Goal: Navigation & Orientation: Find specific page/section

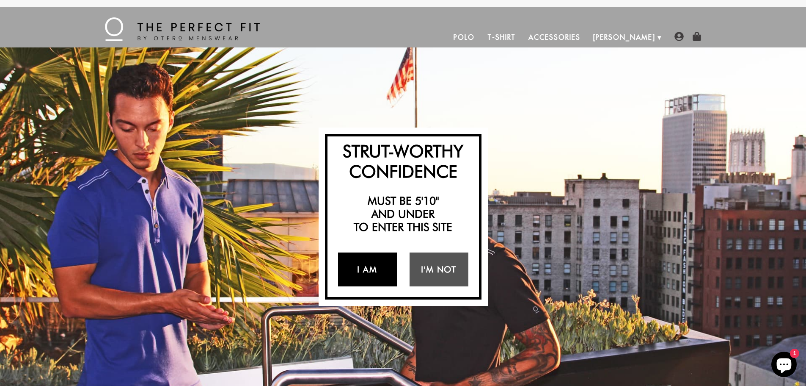
click at [383, 269] on link "I Am" at bounding box center [367, 269] width 59 height 34
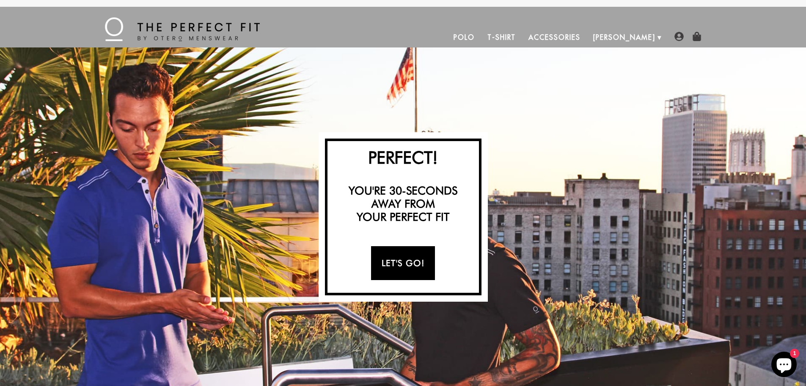
click at [401, 267] on link "Let's Go!" at bounding box center [403, 263] width 64 height 34
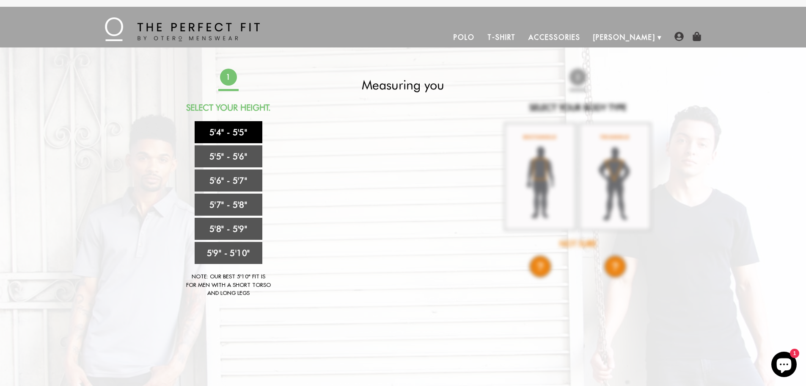
click at [215, 131] on link "5'4" - 5'5"" at bounding box center [229, 132] width 68 height 22
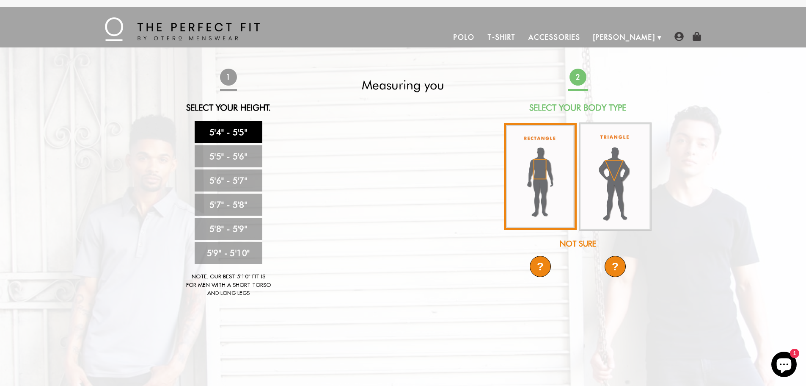
click at [534, 181] on img at bounding box center [540, 176] width 73 height 107
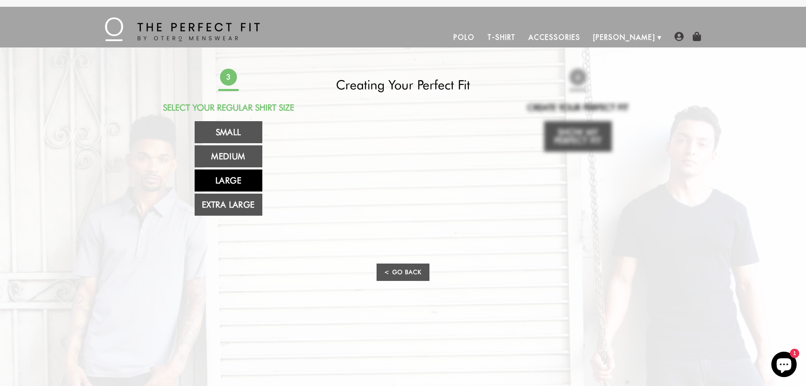
click at [218, 178] on link "Large" at bounding box center [229, 180] width 68 height 22
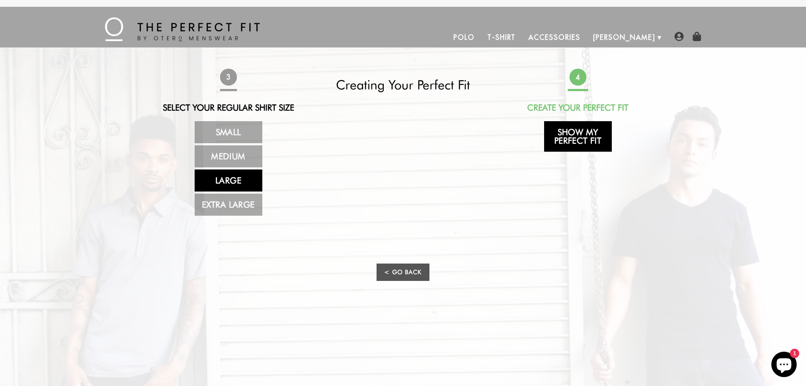
click at [588, 139] on link "Show My Perfect Fit" at bounding box center [578, 136] width 68 height 30
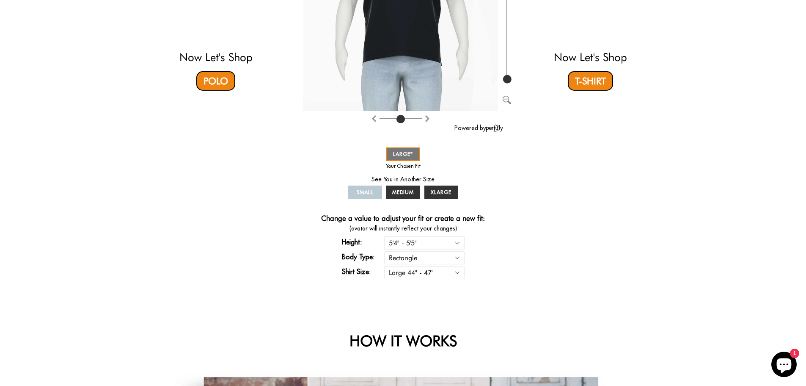
scroll to position [212, 0]
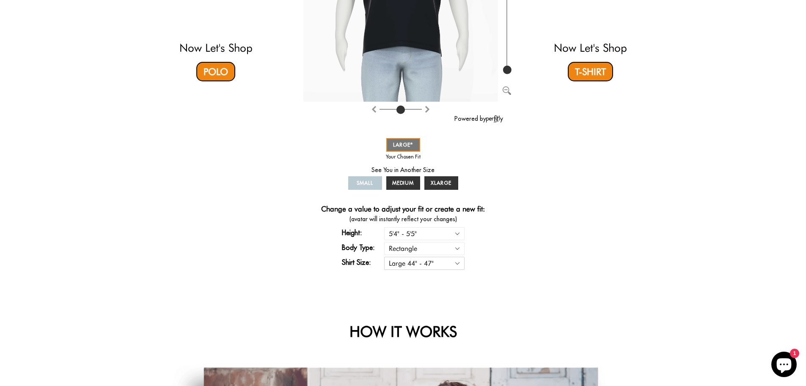
click at [458, 264] on select "Small 36" - 39" Medium 40" - 43" Large 44" - 47" Extra Large 48" - 50"" at bounding box center [424, 262] width 80 height 13
select select "M"
click at [384, 256] on select "Small 36" - 39" Medium 40" - 43" Large 44" - 47" Extra Large 48" - 50"" at bounding box center [424, 262] width 80 height 13
select select "M"
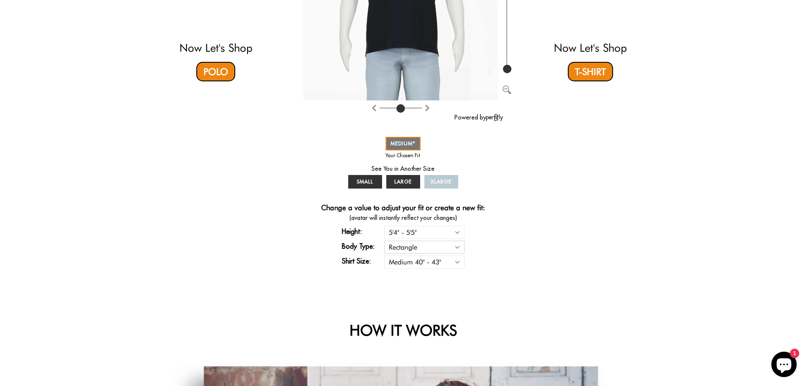
click at [455, 245] on select "Rectangle Triangle" at bounding box center [424, 246] width 80 height 13
click at [529, 284] on div "Strut-Worthy Confidence Must be 5'10" and under to enter this site I Am I'm Not…" at bounding box center [403, 67] width 806 height 462
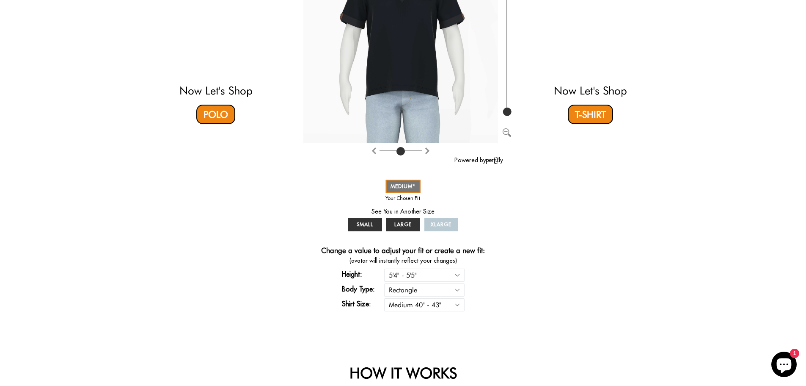
scroll to position [169, 0]
click at [456, 304] on select "Small 36" - 39" Medium 40" - 43" Large 44" - 47" Extra Large 48" - 50"" at bounding box center [424, 304] width 80 height 13
click at [512, 301] on div "Now Let's Shop Polo You in Your Perfect Fit Powered by SMALL MEDIUM LARGE XLARG…" at bounding box center [403, 108] width 499 height 419
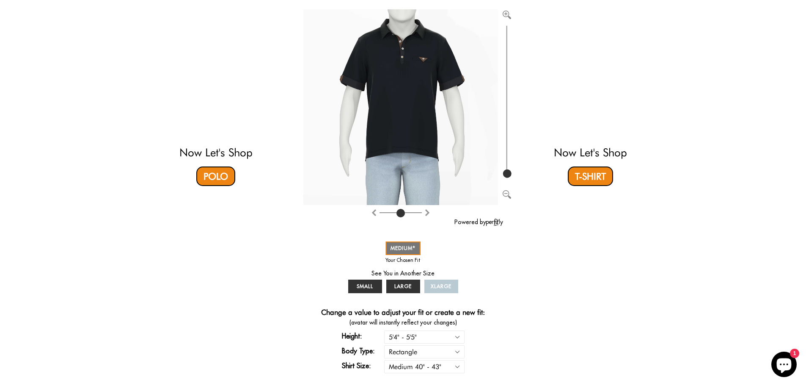
scroll to position [0, 0]
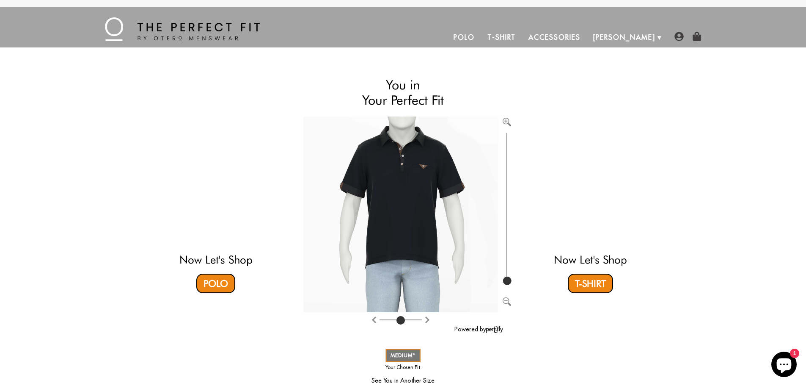
click at [587, 35] on link "Accessories" at bounding box center [554, 37] width 64 height 20
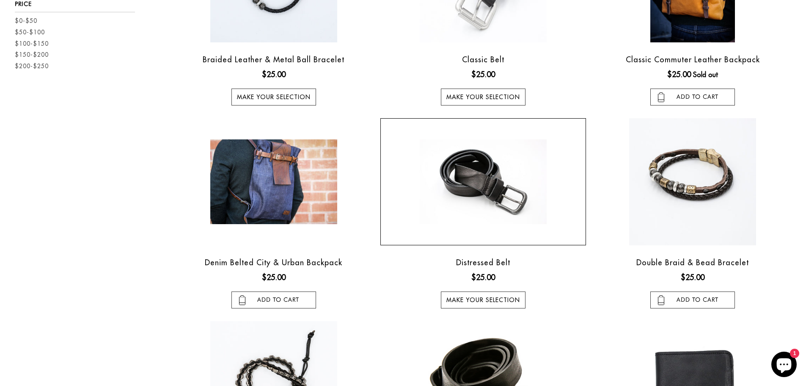
scroll to position [169, 0]
